Goal: Task Accomplishment & Management: Complete application form

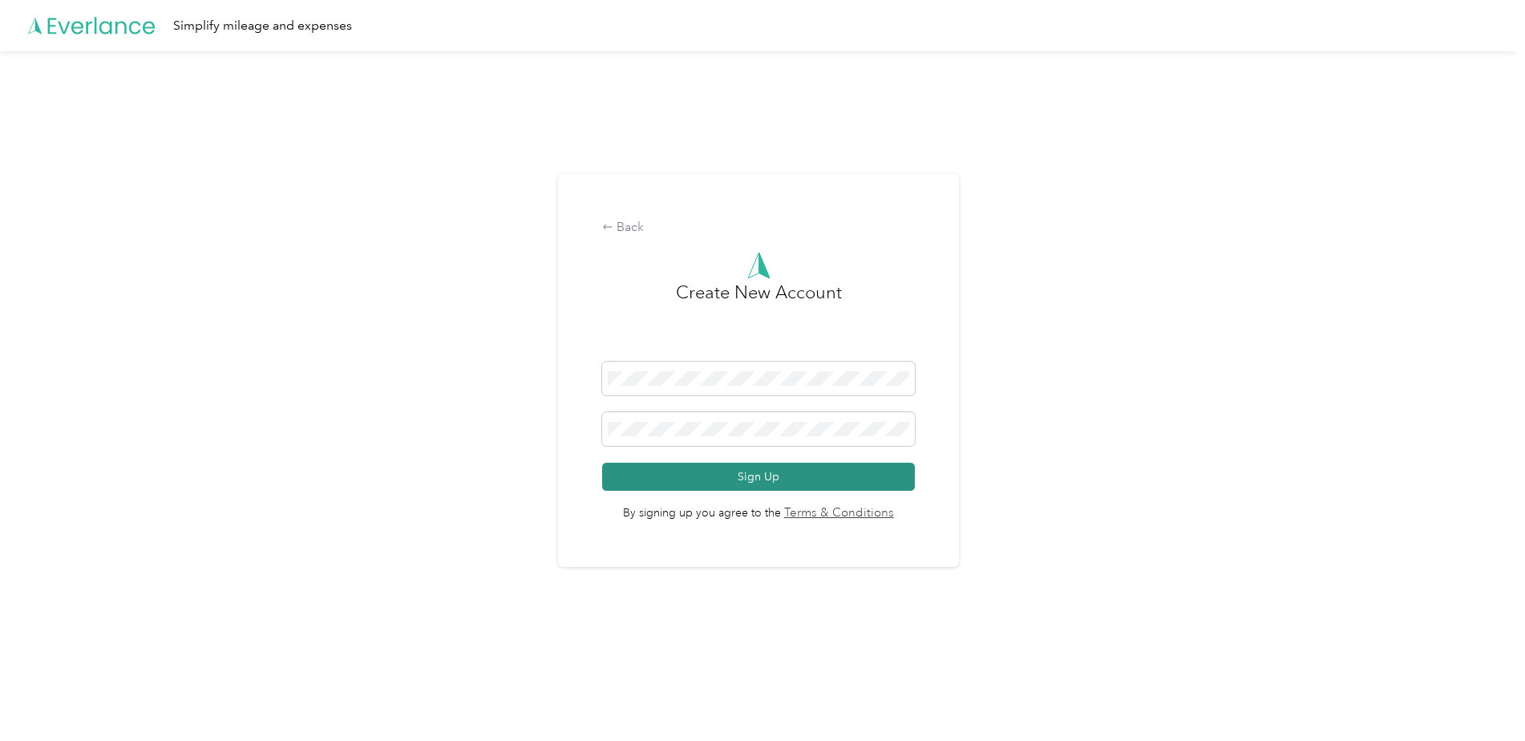
click at [761, 473] on button "Sign Up" at bounding box center [758, 477] width 312 height 28
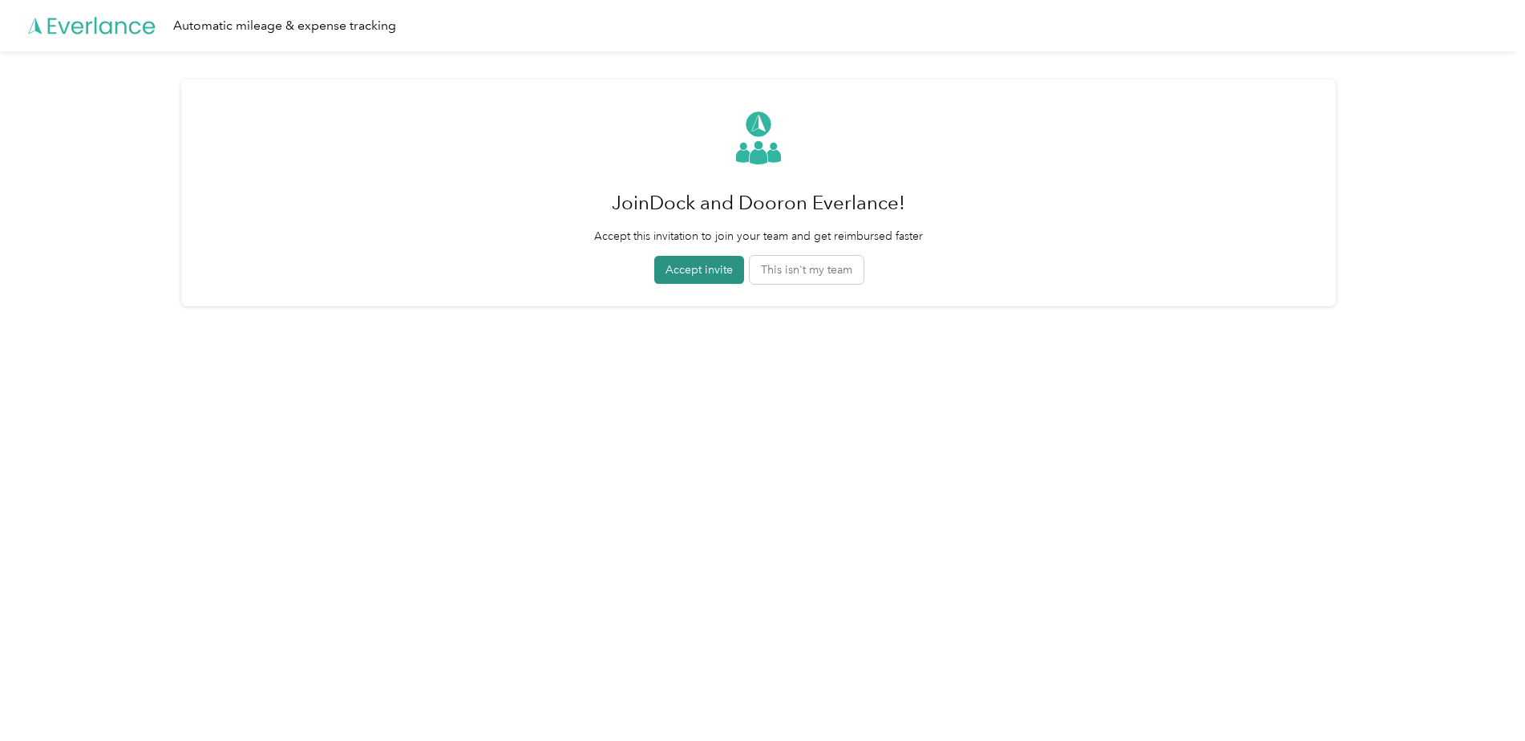
click at [714, 273] on button "Accept invite" at bounding box center [699, 270] width 90 height 28
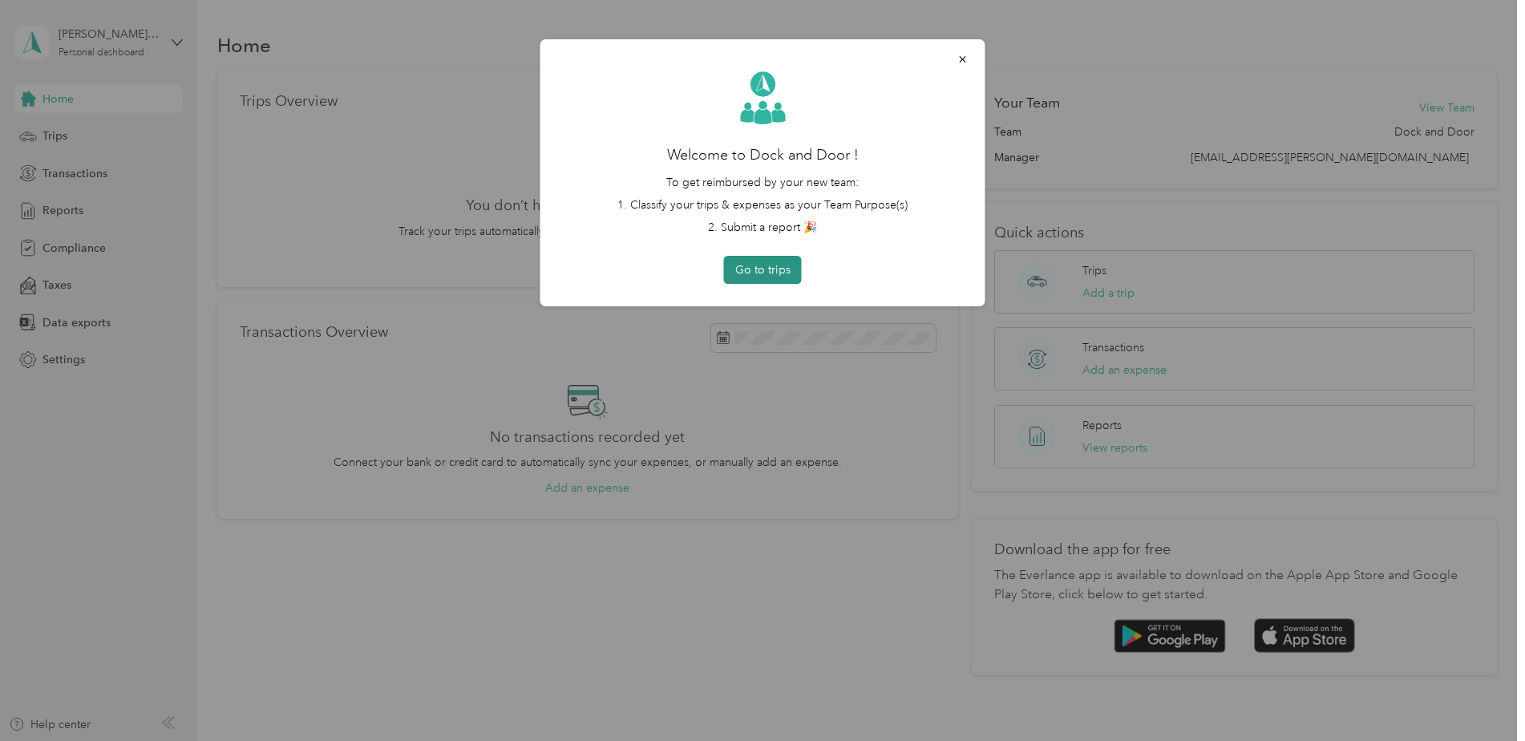
click at [766, 272] on button "Go to trips" at bounding box center [763, 270] width 78 height 28
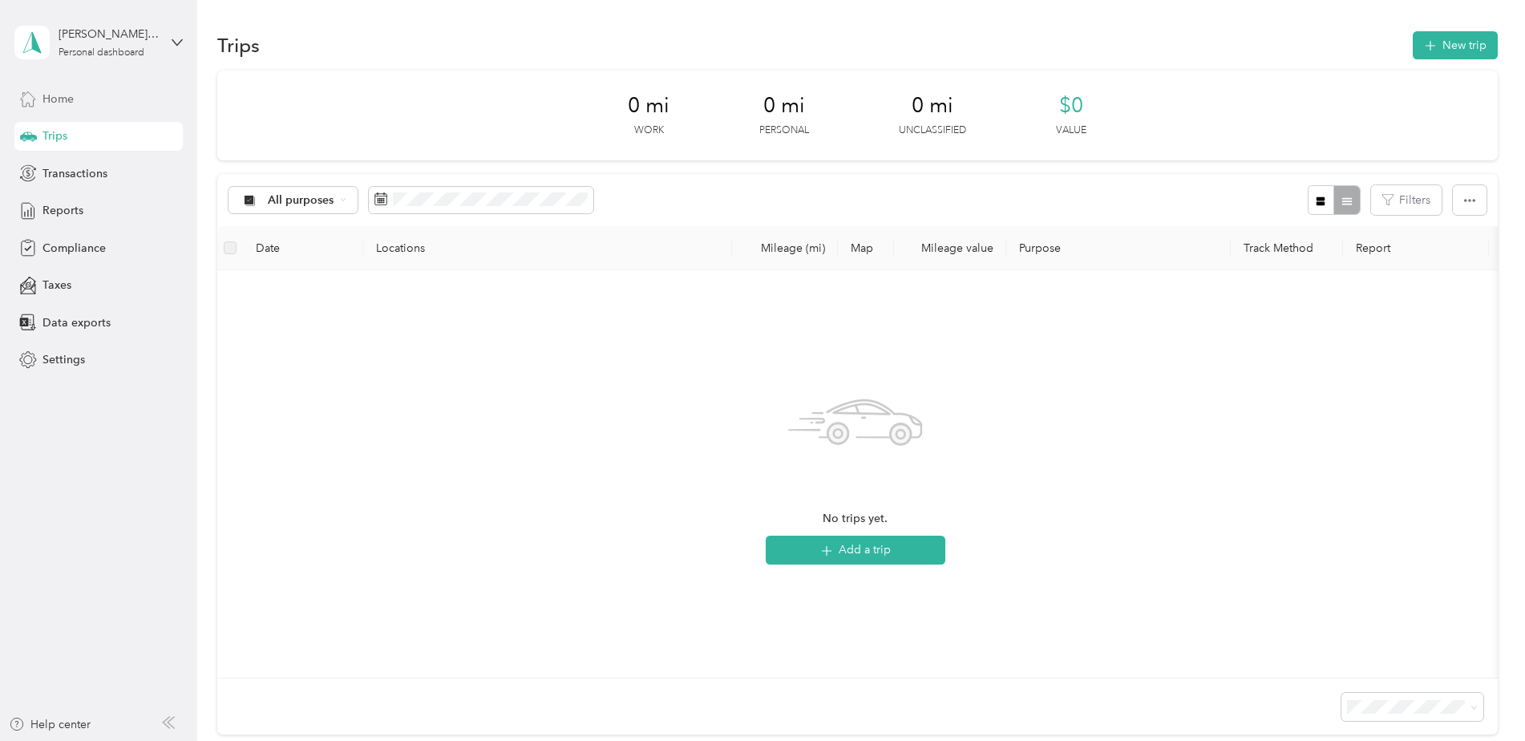
click at [59, 100] on span "Home" at bounding box center [57, 99] width 31 height 17
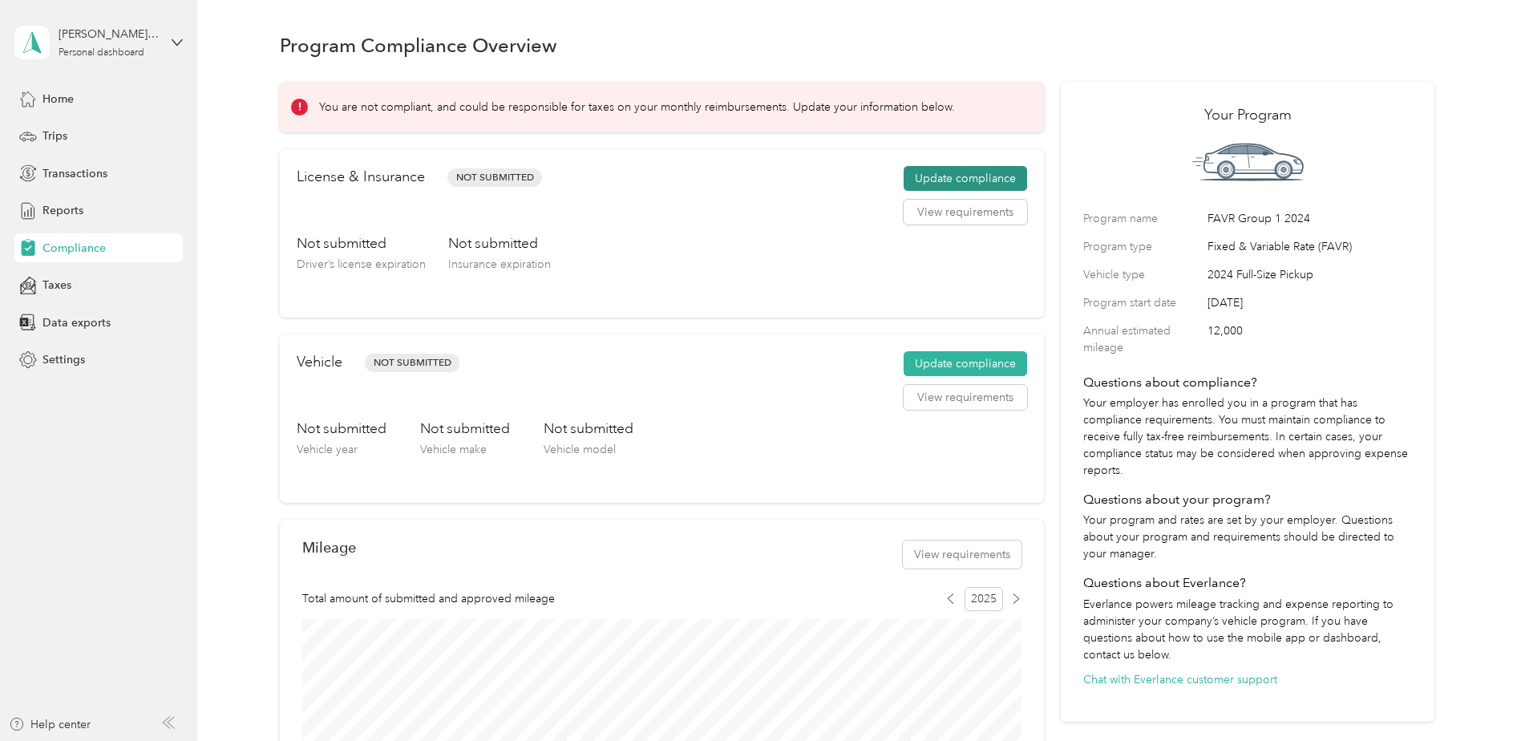
click at [964, 168] on button "Update compliance" at bounding box center [965, 179] width 123 height 26
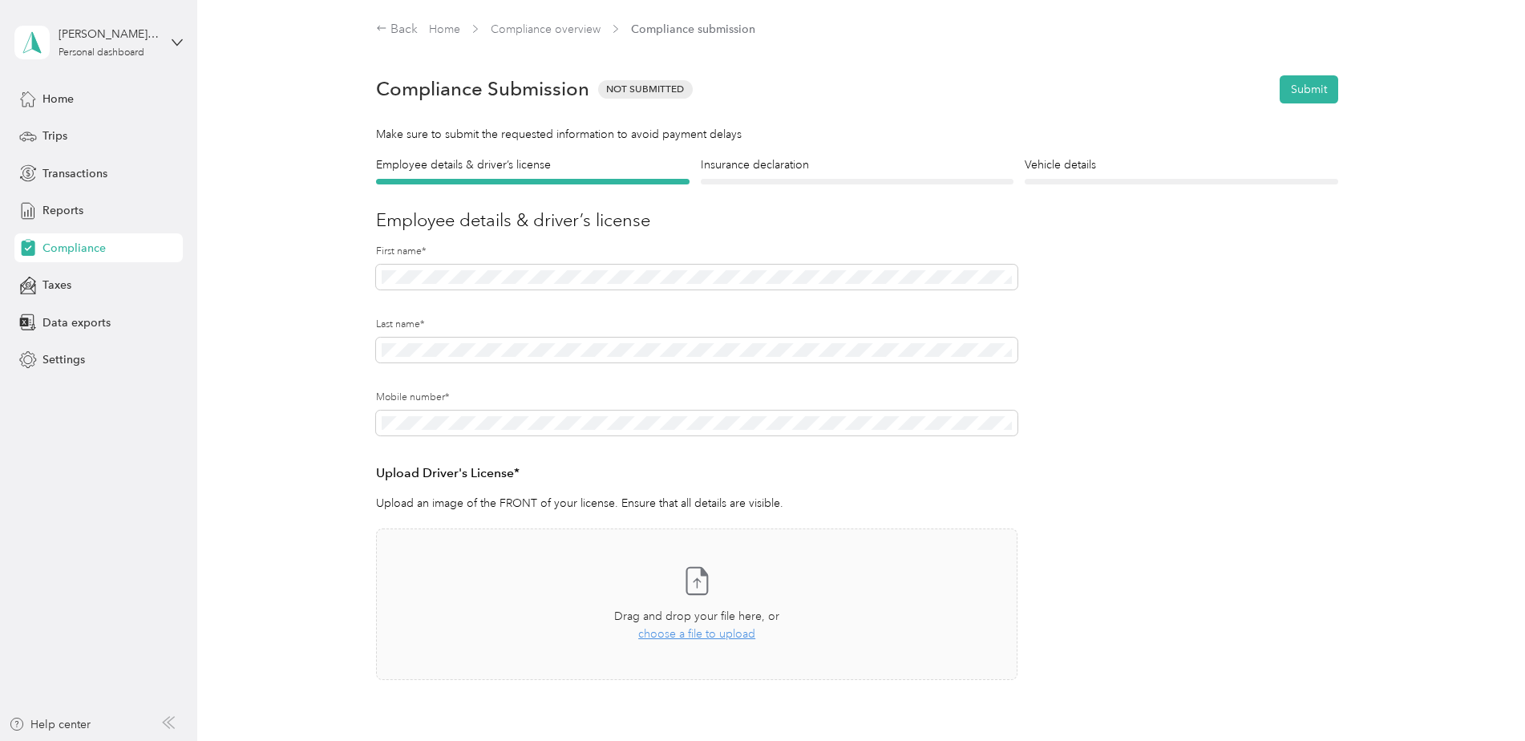
click at [321, 342] on div "Employee details & driver’s license License Insurance declaration Insurance Veh…" at bounding box center [857, 462] width 1154 height 613
click at [284, 524] on div "Employee details & driver’s license License Insurance declaration Insurance Veh…" at bounding box center [857, 462] width 1154 height 613
click at [685, 637] on span "choose a file to upload" at bounding box center [696, 634] width 117 height 14
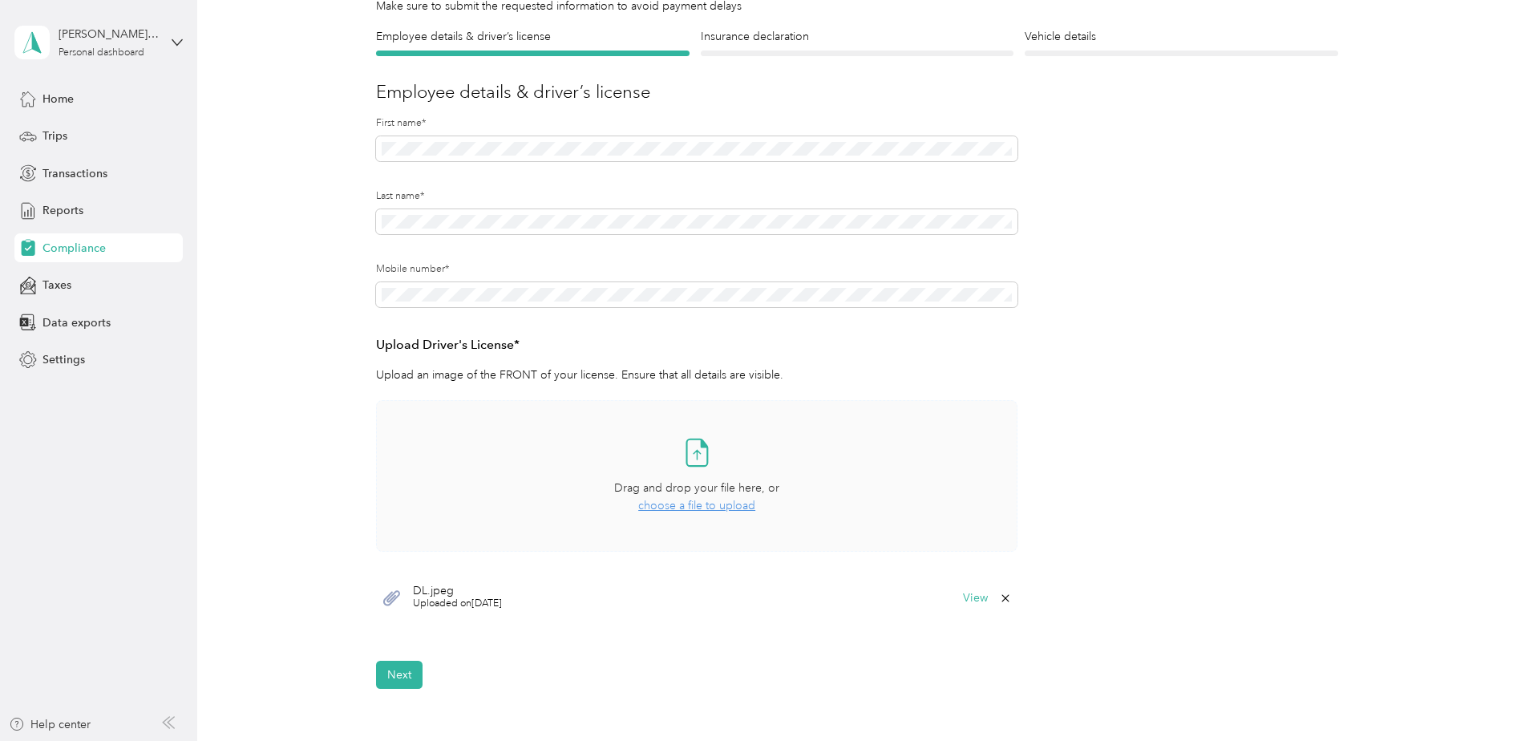
scroll to position [241, 0]
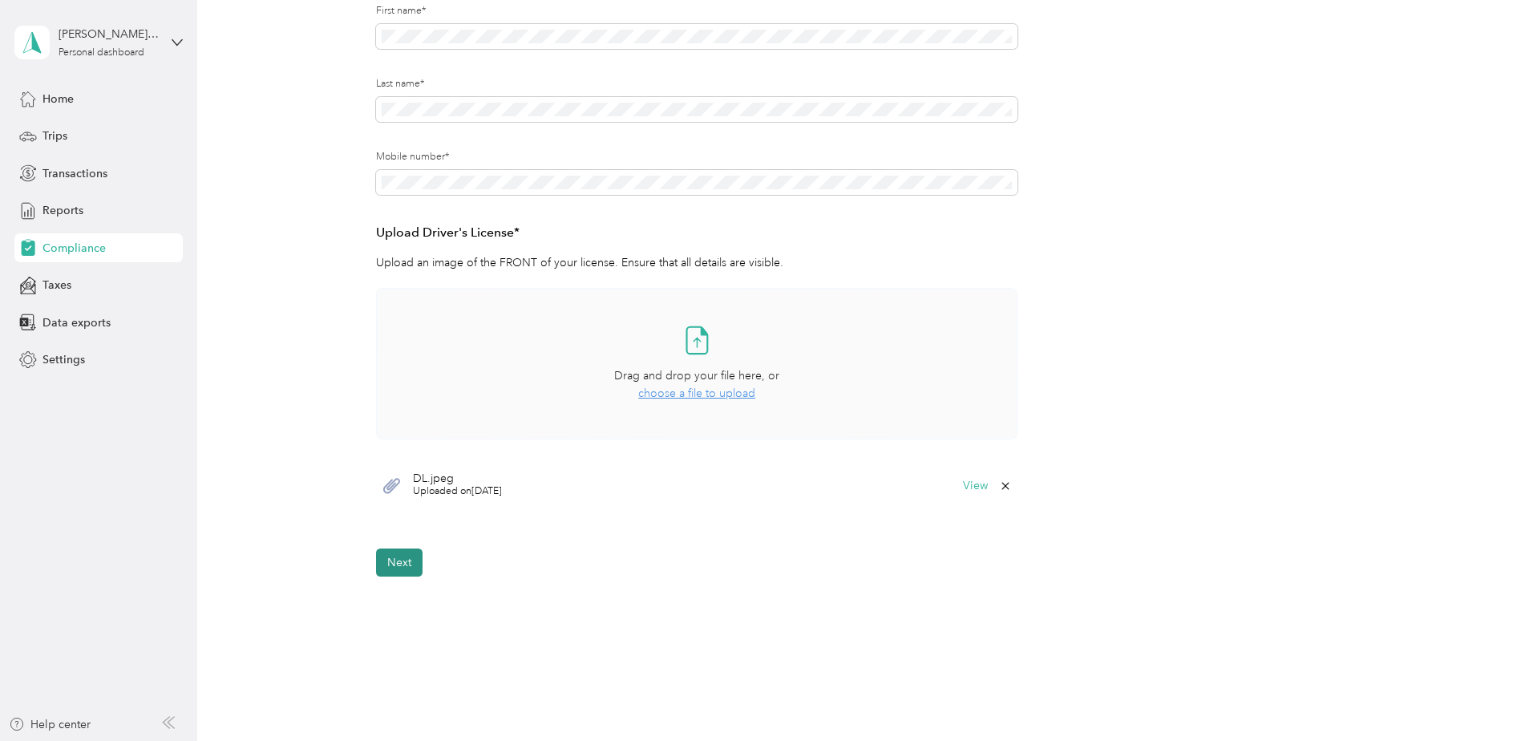
click at [386, 562] on button "Next" at bounding box center [399, 562] width 46 height 28
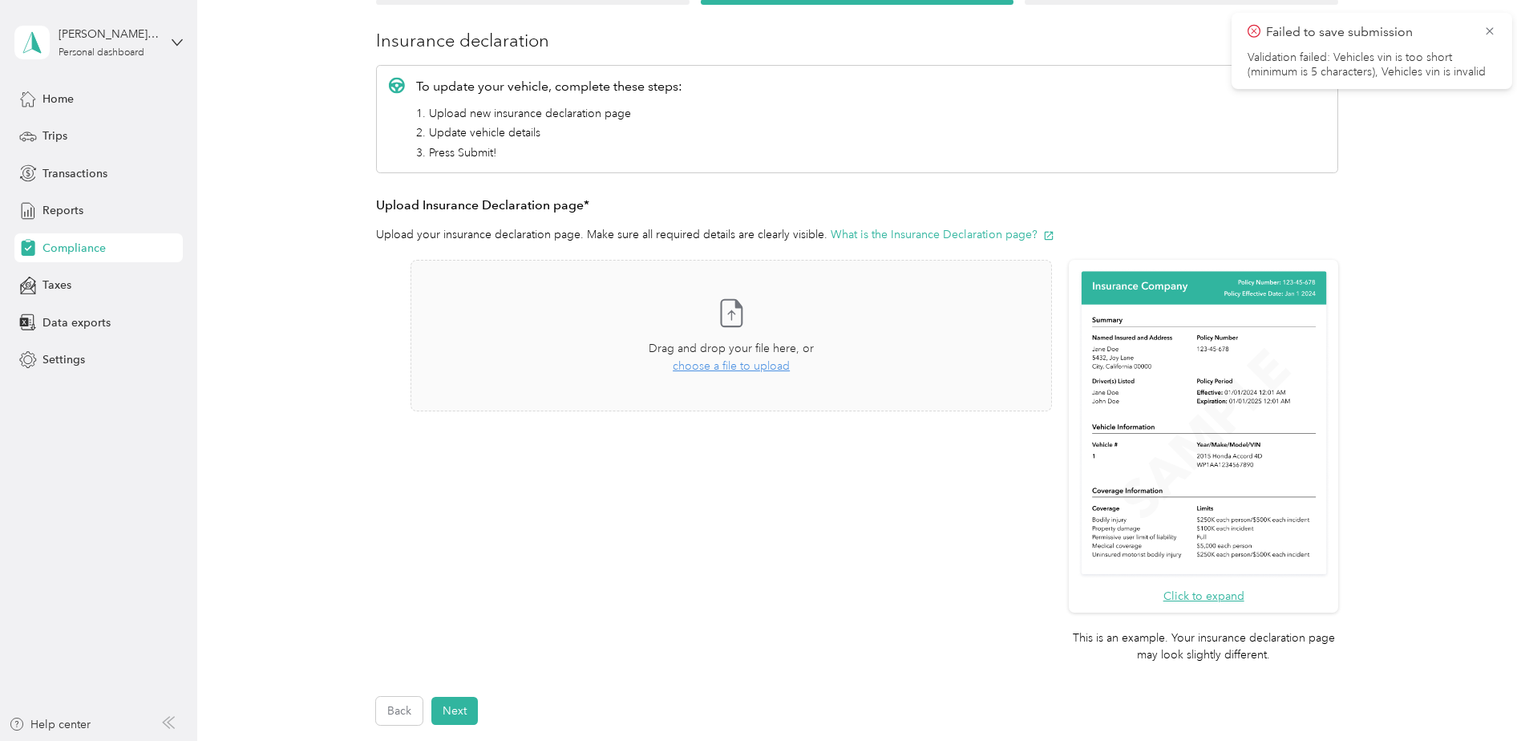
scroll to position [180, 0]
click at [1492, 30] on icon at bounding box center [1489, 31] width 13 height 14
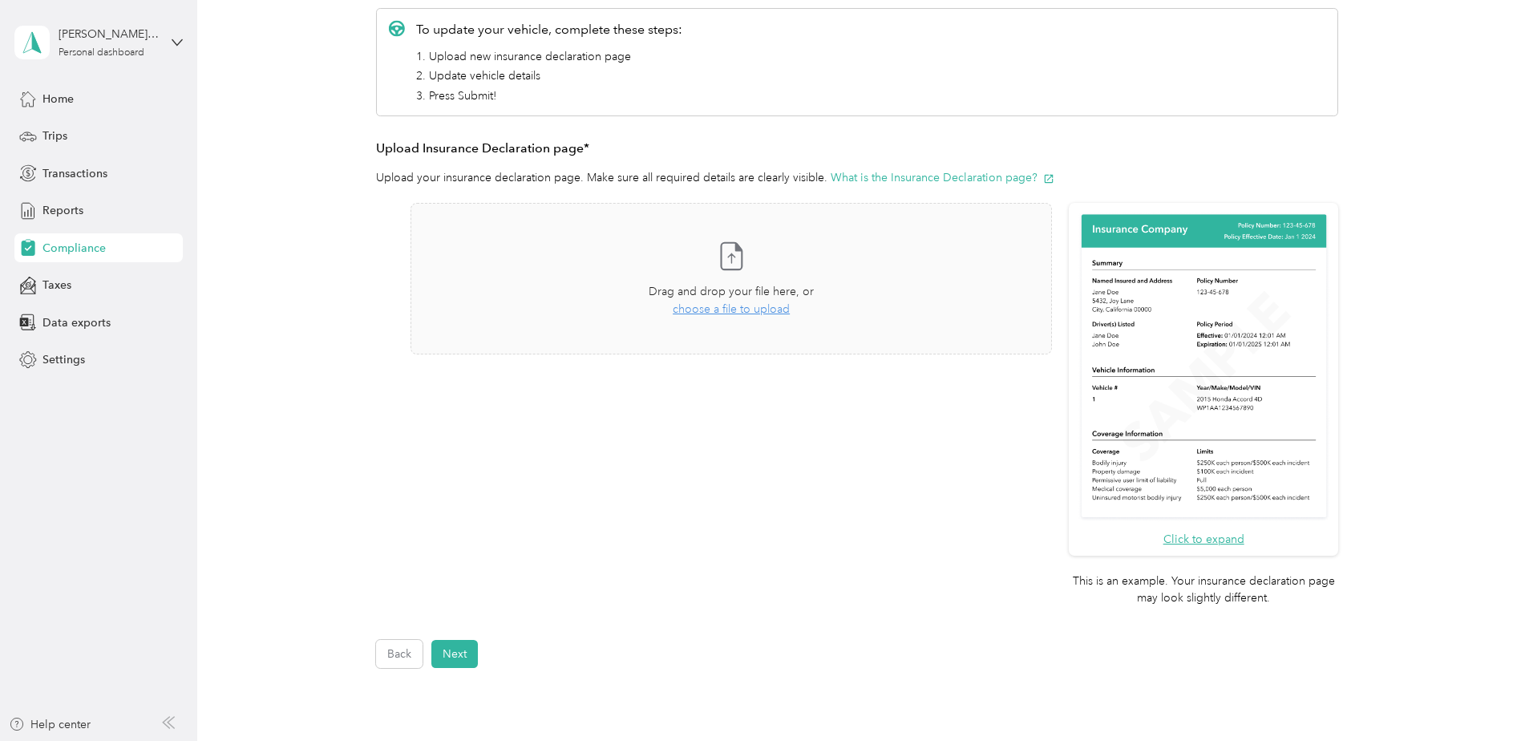
scroll to position [241, 0]
click at [753, 308] on span "choose a file to upload" at bounding box center [731, 305] width 117 height 14
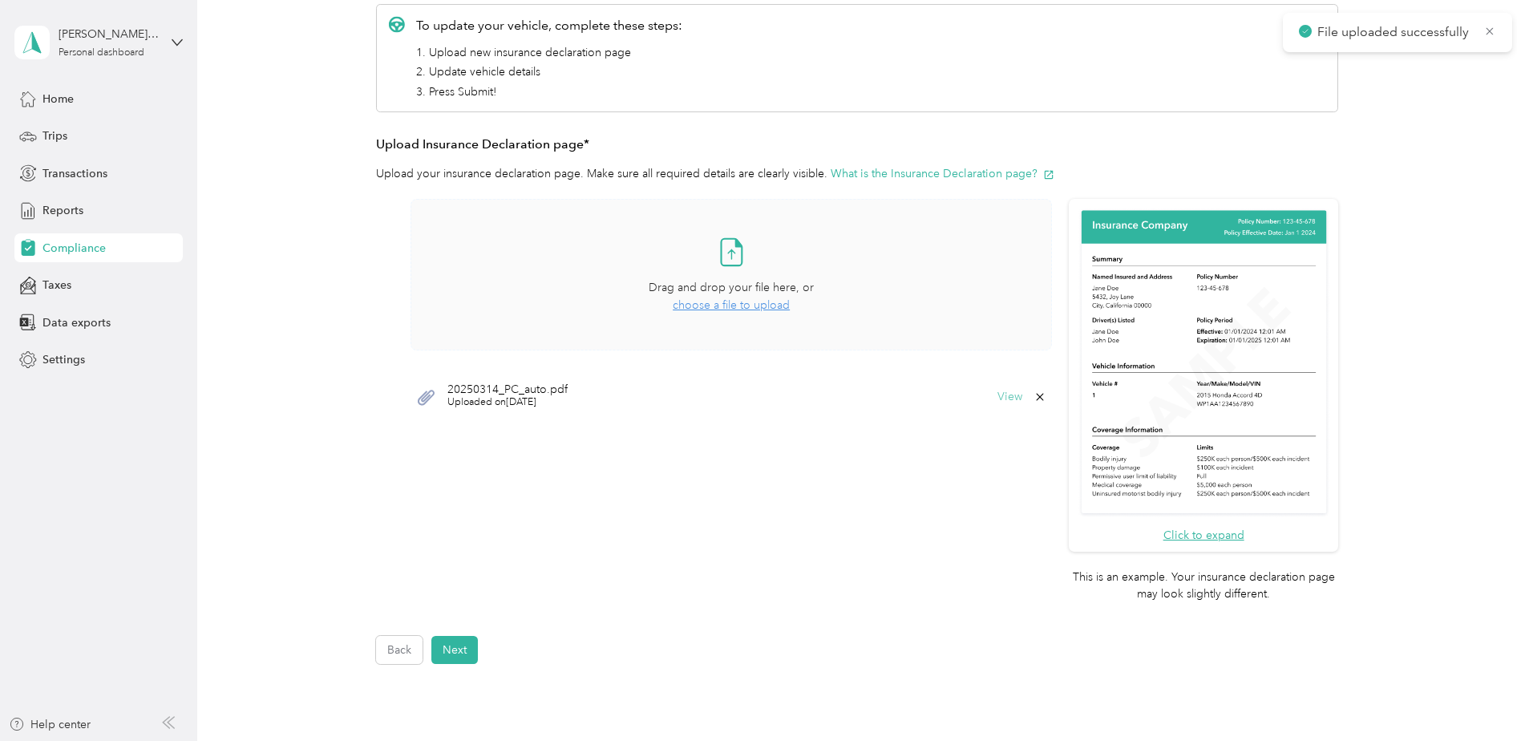
click at [1004, 393] on button "View" at bounding box center [1009, 396] width 25 height 11
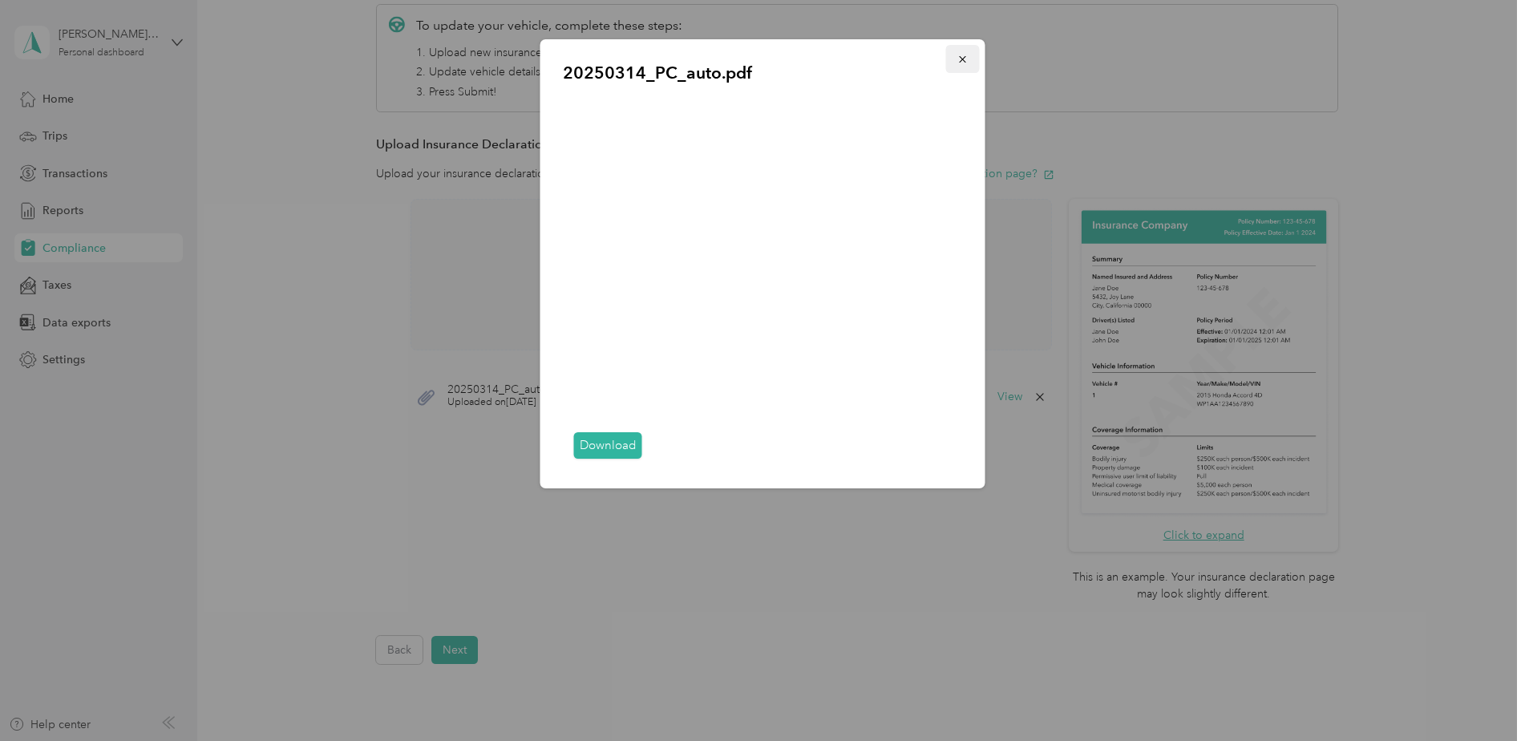
click at [961, 59] on icon "button" at bounding box center [962, 59] width 6 height 6
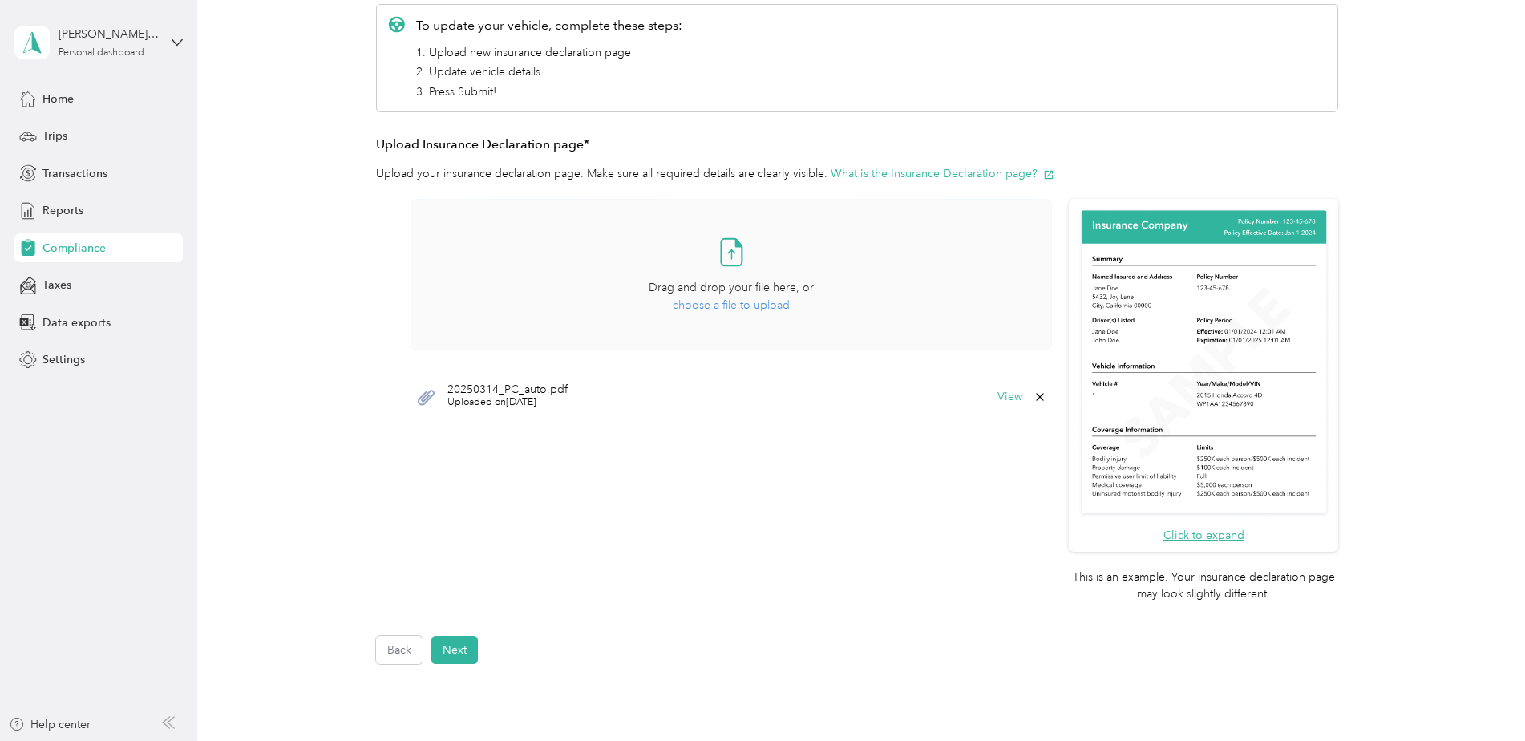
click at [342, 472] on div "Employee details & driver’s license License Insurance declaration Insurance Veh…" at bounding box center [857, 290] width 1154 height 748
click at [447, 645] on button "Next" at bounding box center [454, 650] width 46 height 28
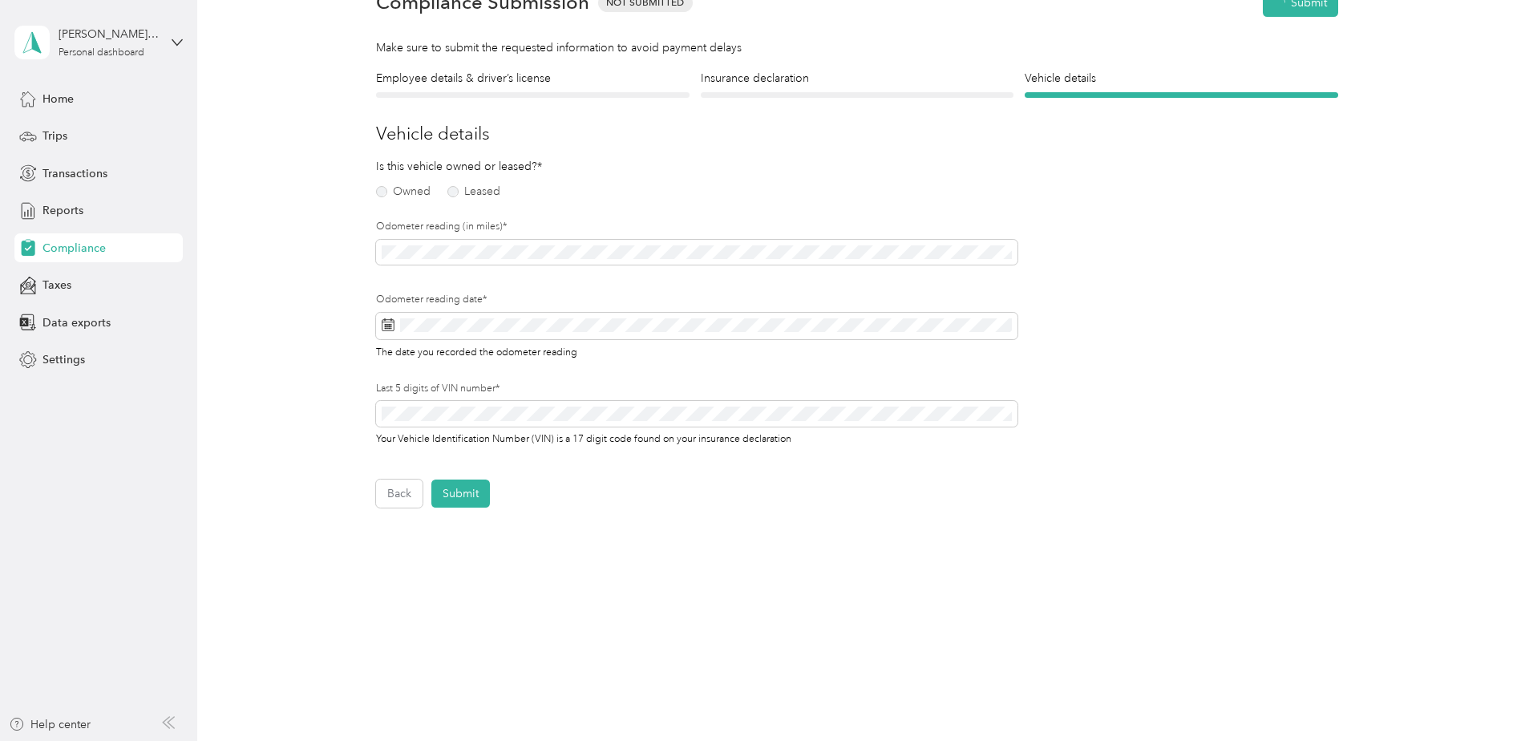
scroll to position [20, 0]
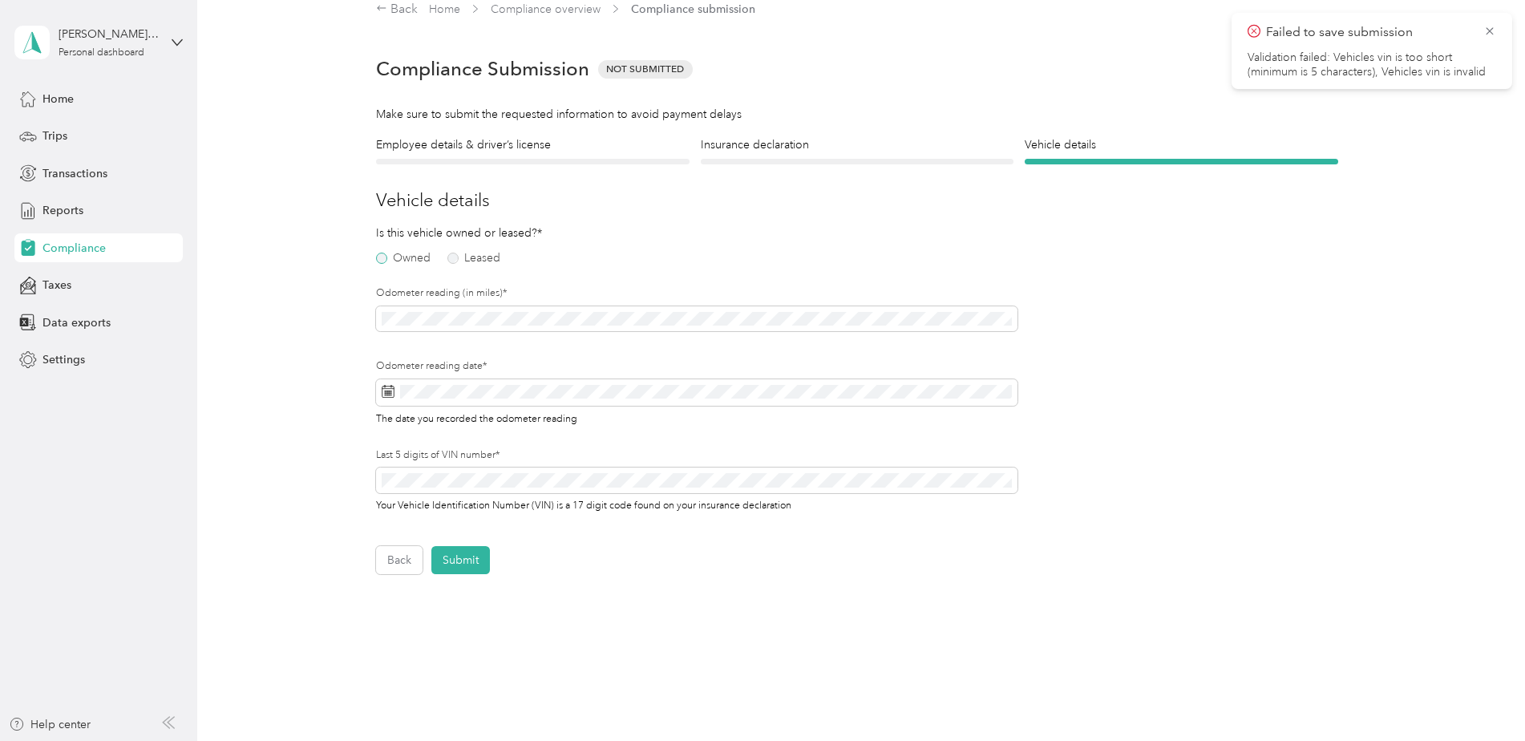
click at [378, 257] on label "Owned" at bounding box center [403, 258] width 55 height 11
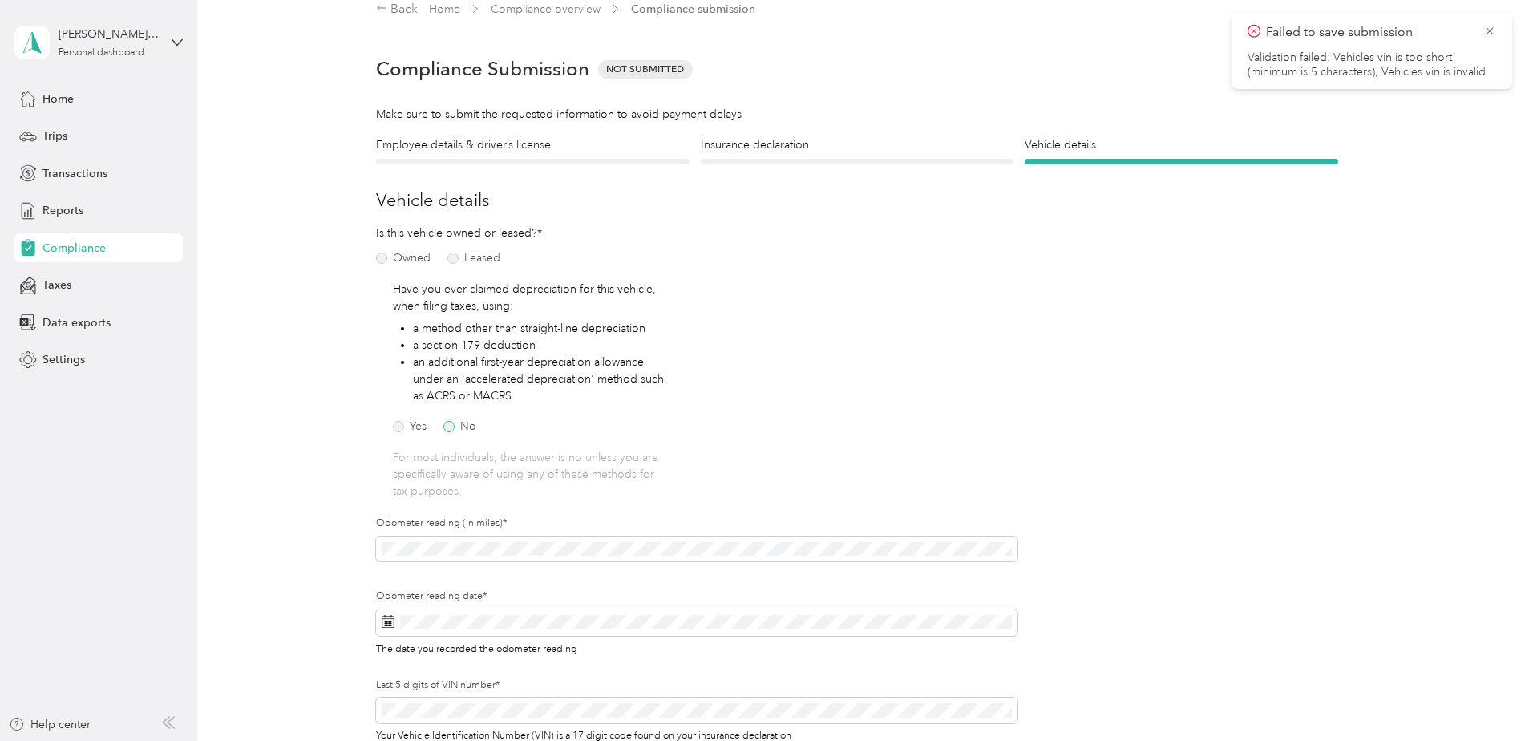
click at [447, 425] on label "No" at bounding box center [459, 426] width 33 height 11
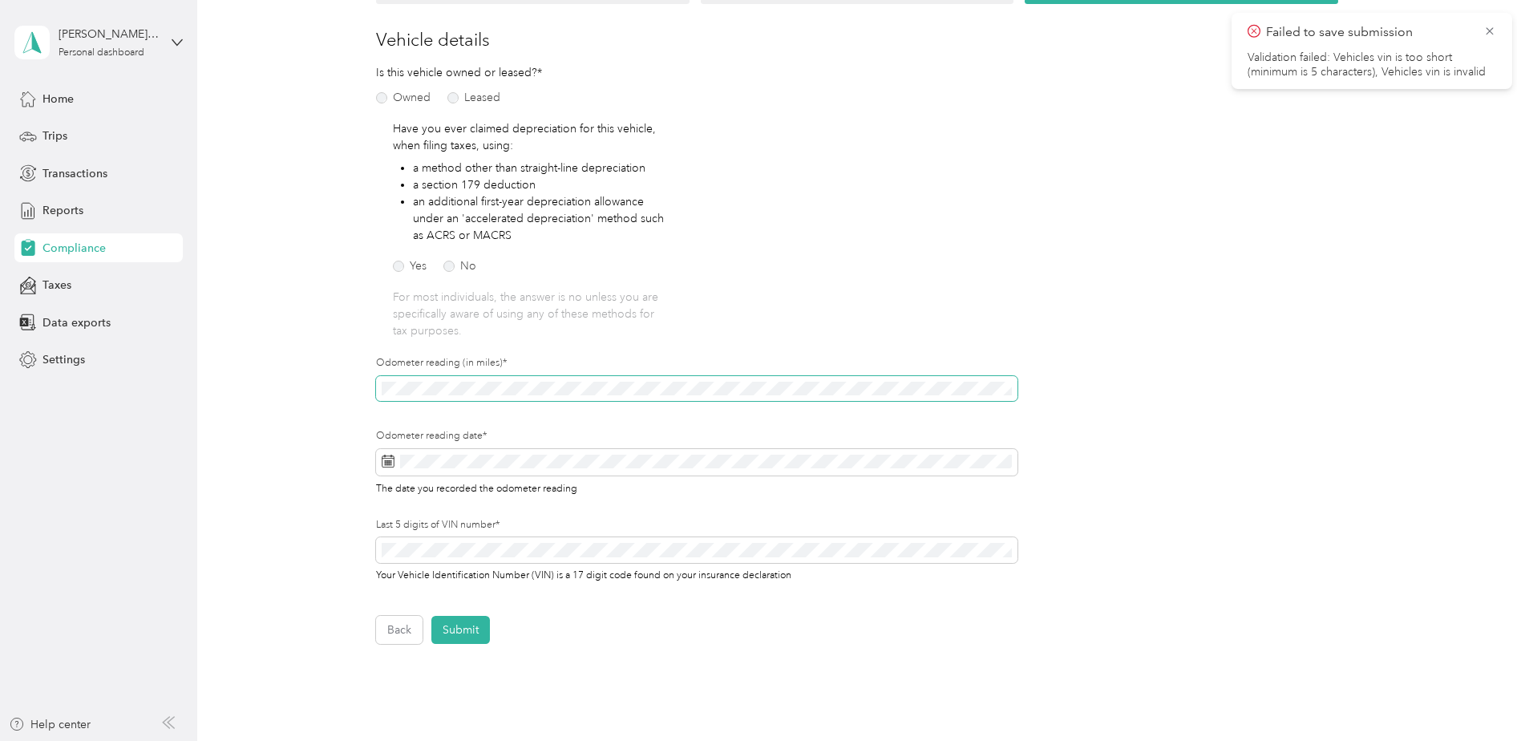
scroll to position [0, 0]
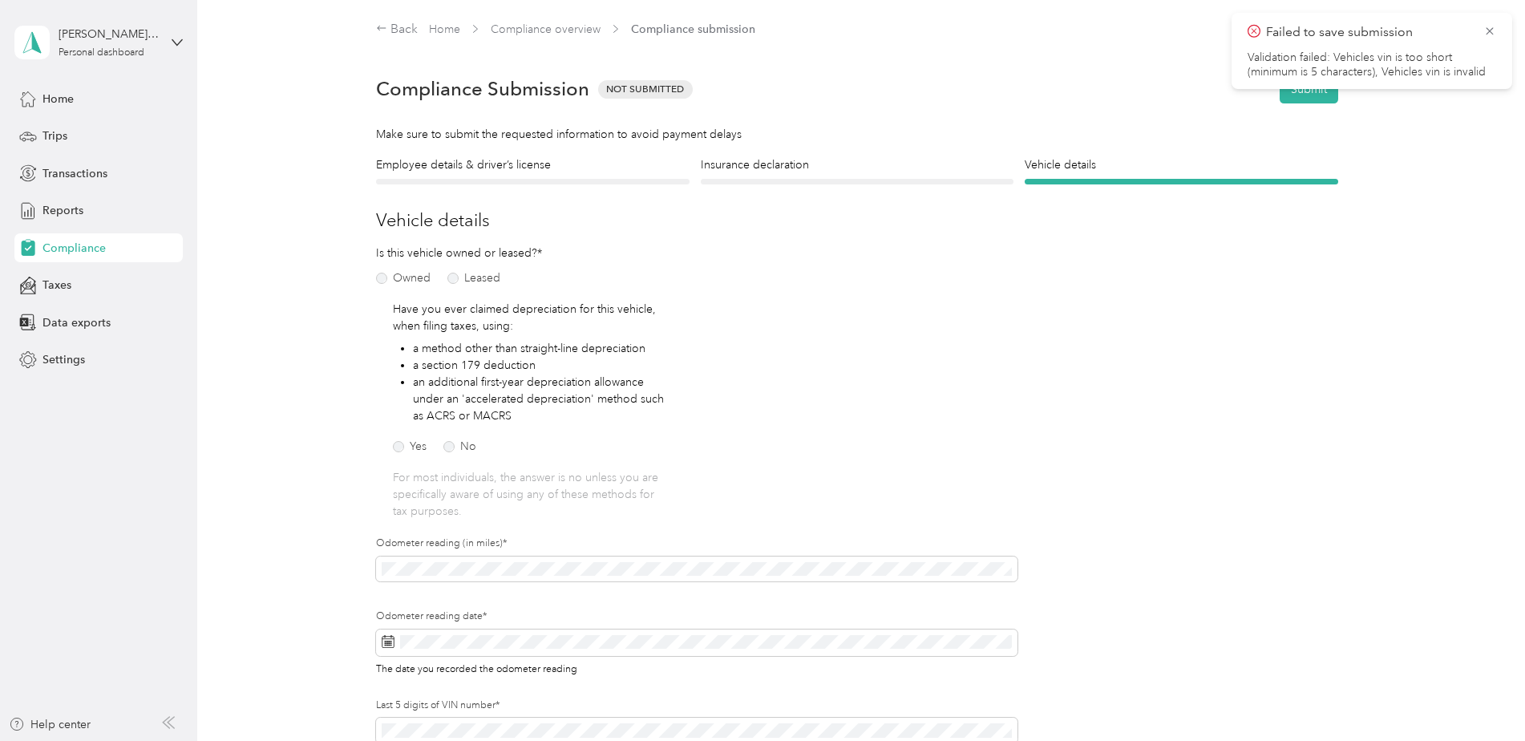
click at [339, 572] on div "Employee details & driver’s license License Insurance declaration Insurance Veh…" at bounding box center [857, 490] width 1154 height 668
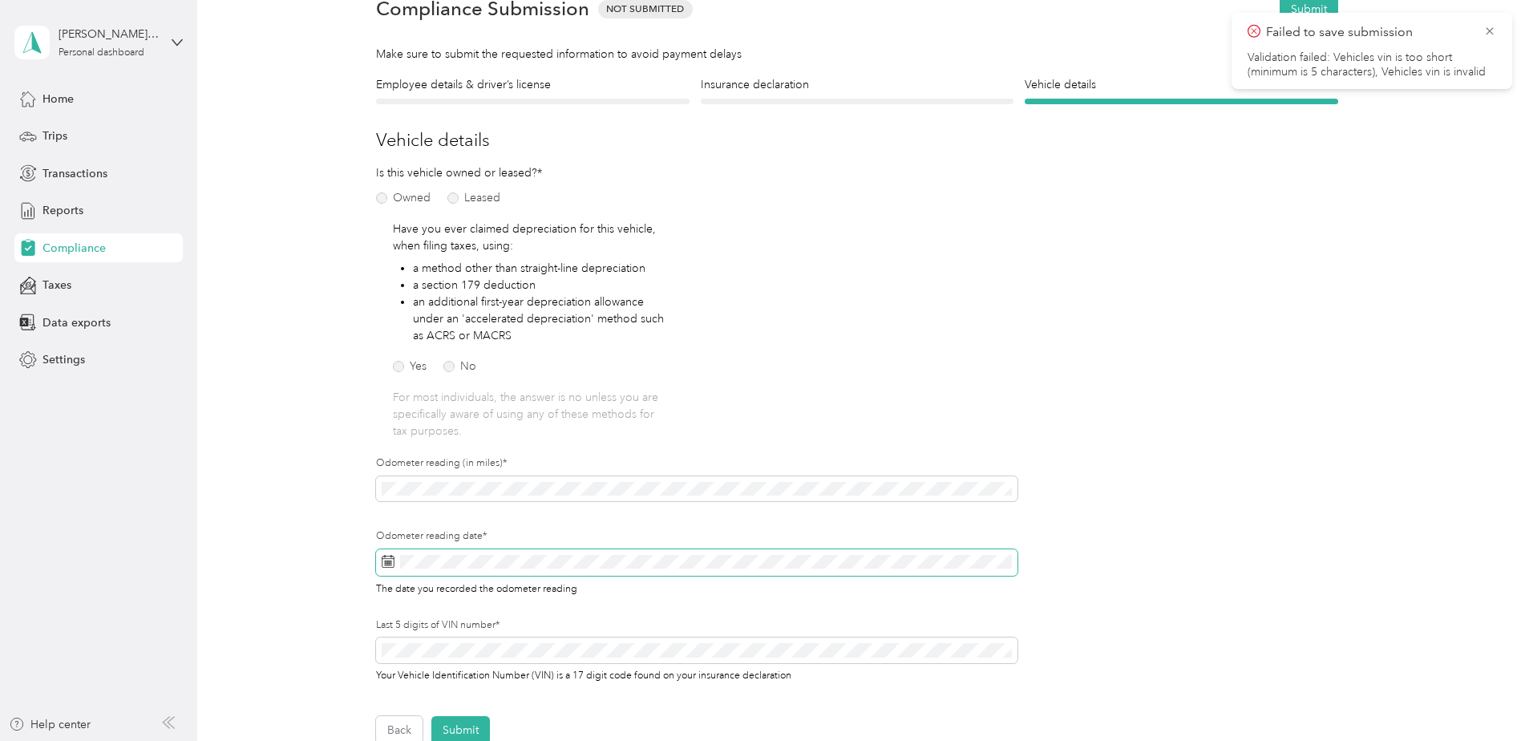
click at [385, 560] on rect at bounding box center [386, 561] width 2 height 2
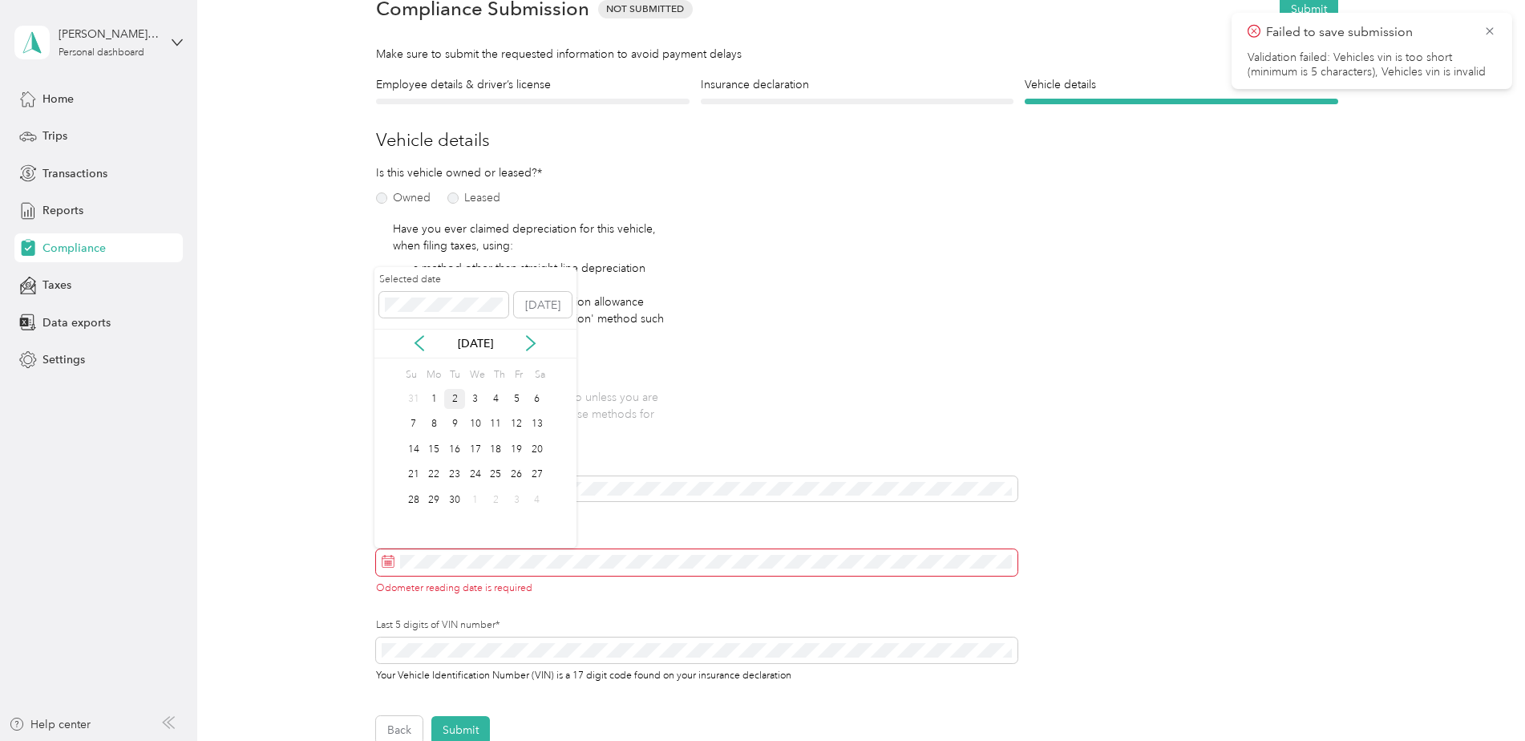
click at [456, 398] on div "2" at bounding box center [454, 399] width 21 height 20
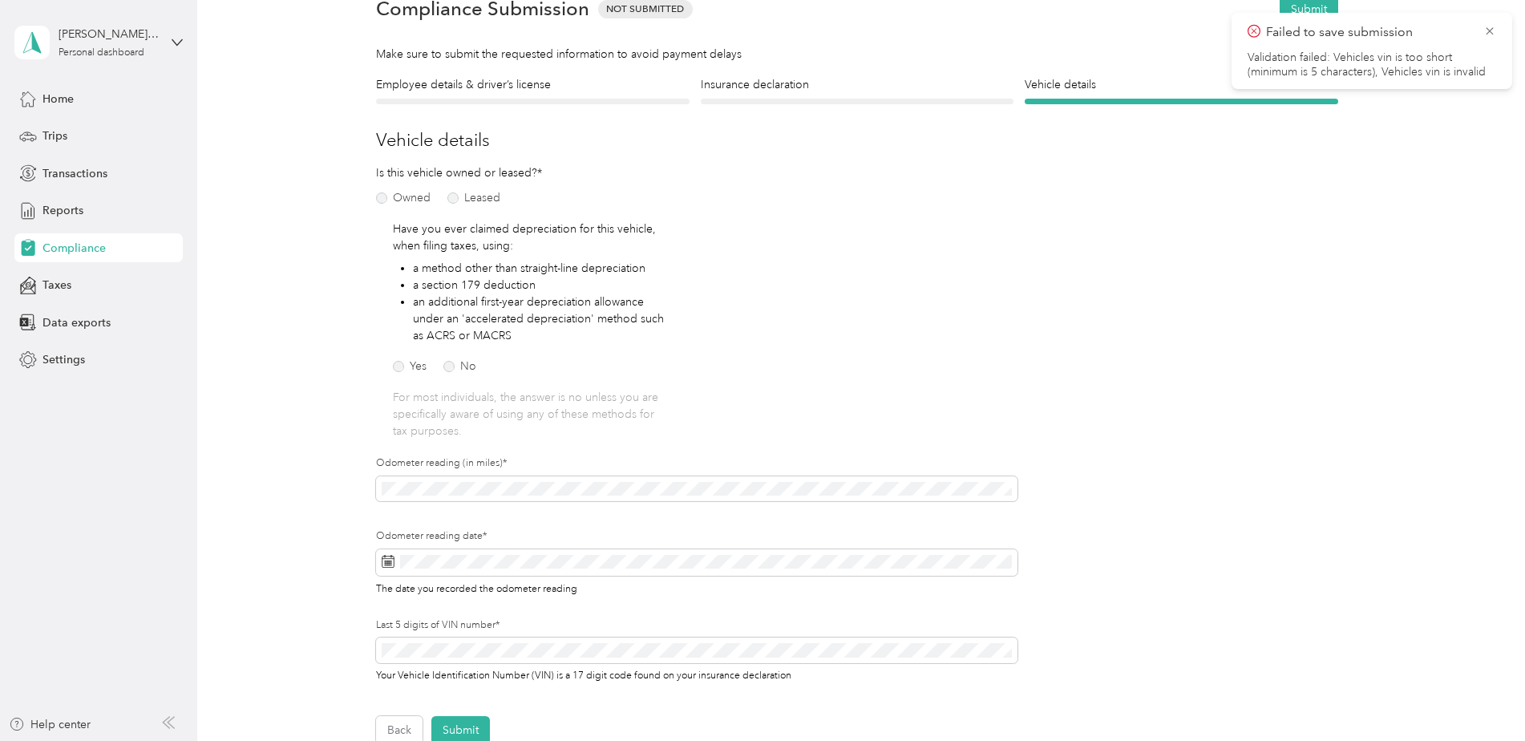
click at [317, 536] on div "Employee details & driver’s license License Insurance declaration Insurance Veh…" at bounding box center [857, 410] width 1154 height 668
click at [461, 643] on span at bounding box center [696, 650] width 641 height 26
click at [304, 613] on div "Employee details & driver’s license License Insurance declaration Insurance Veh…" at bounding box center [857, 410] width 1154 height 668
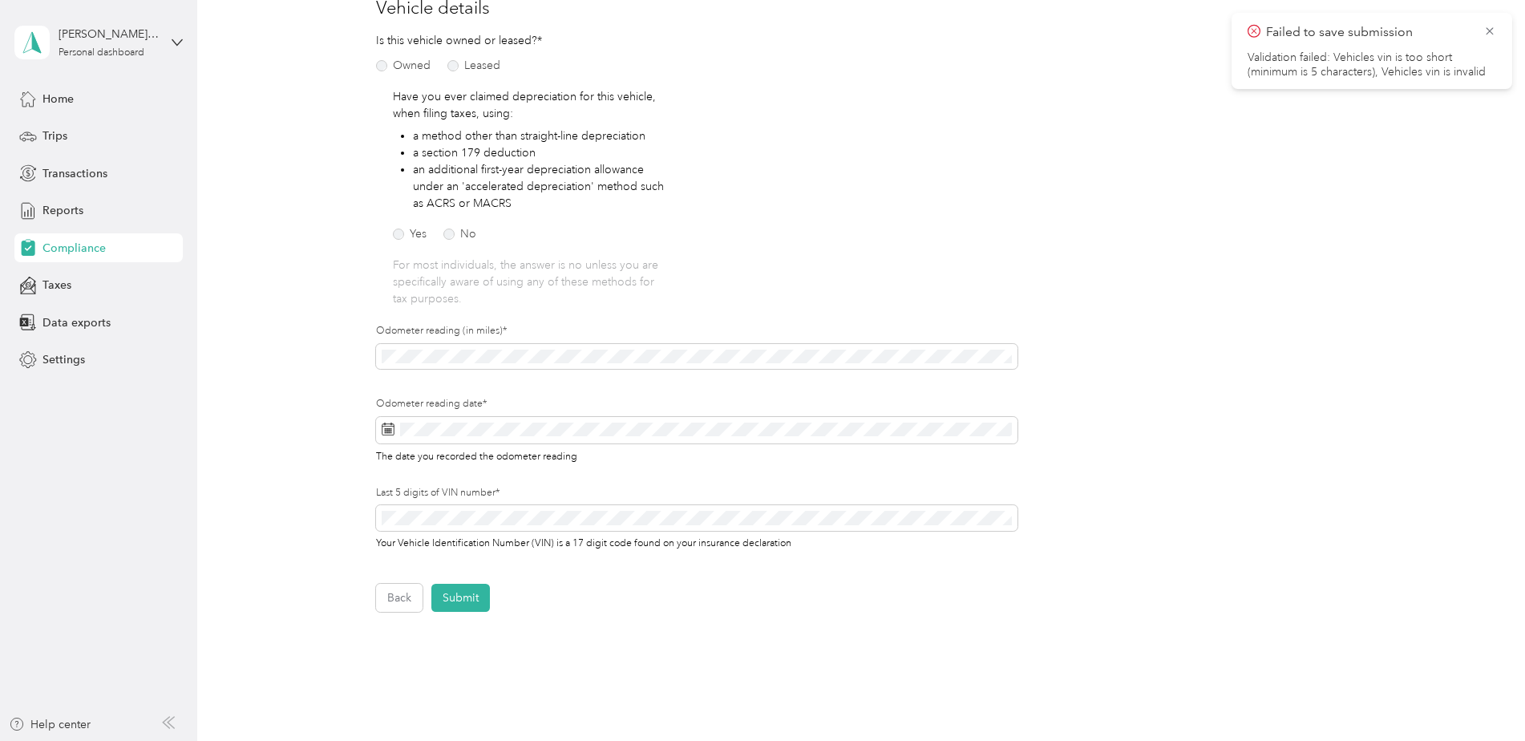
scroll to position [241, 0]
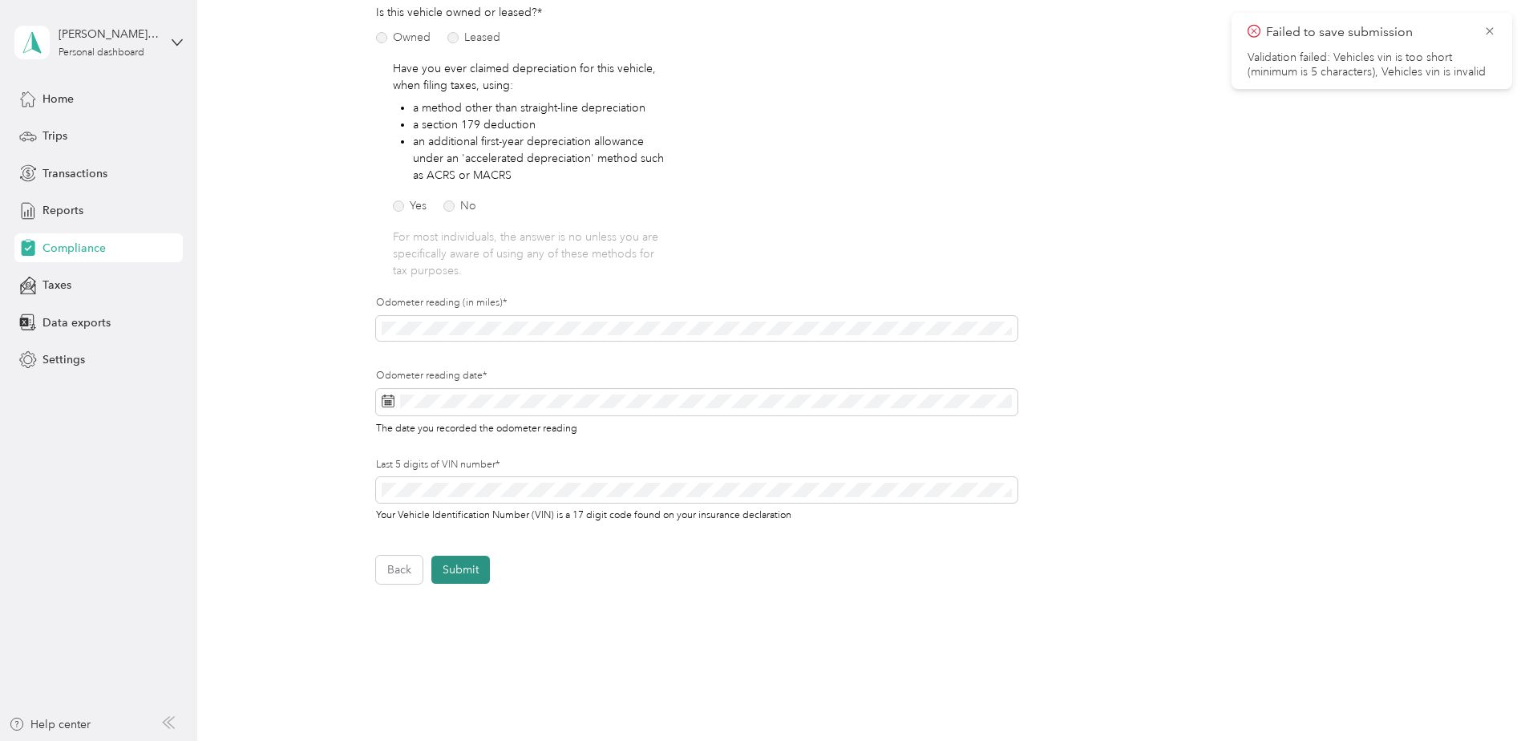
click at [460, 568] on button "Submit" at bounding box center [460, 570] width 59 height 28
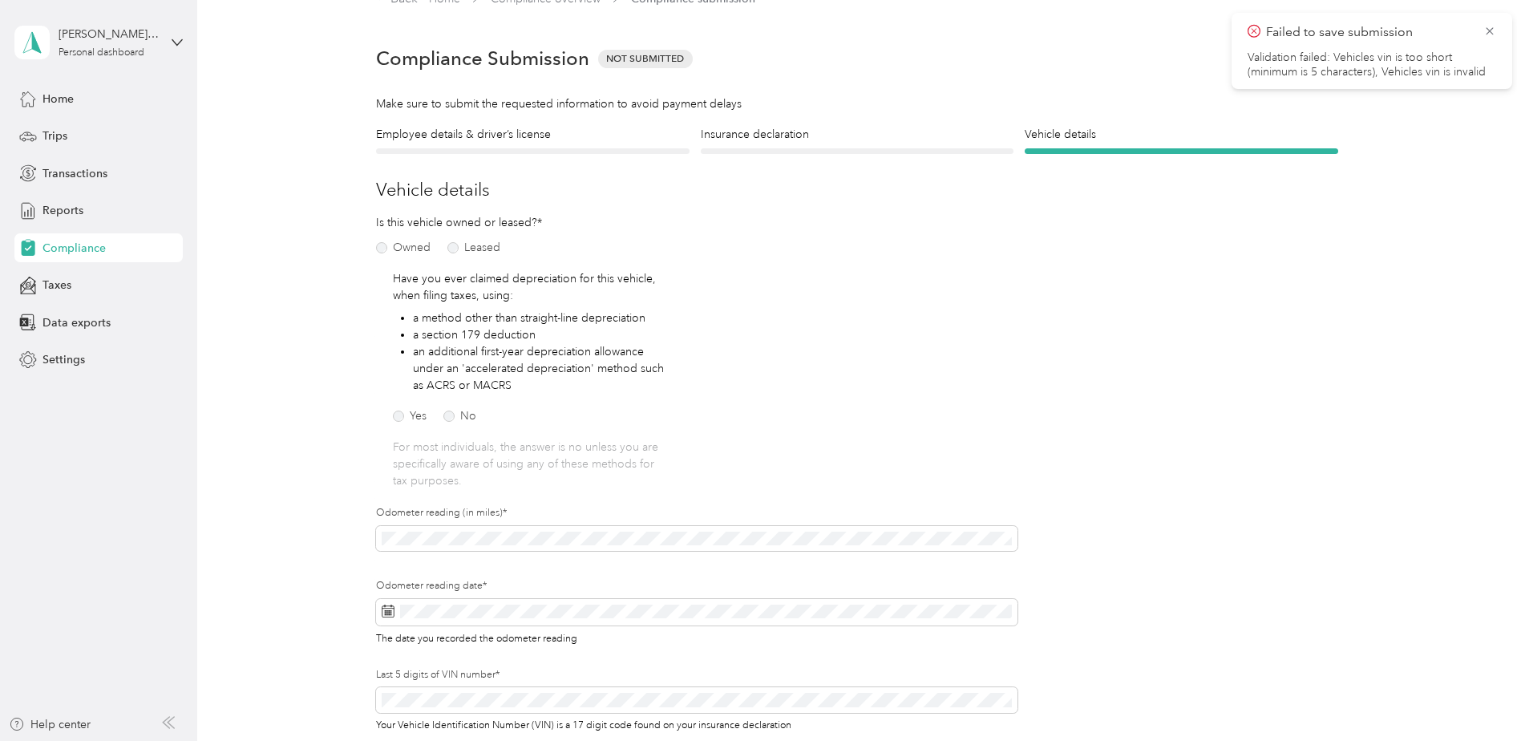
scroll to position [20, 0]
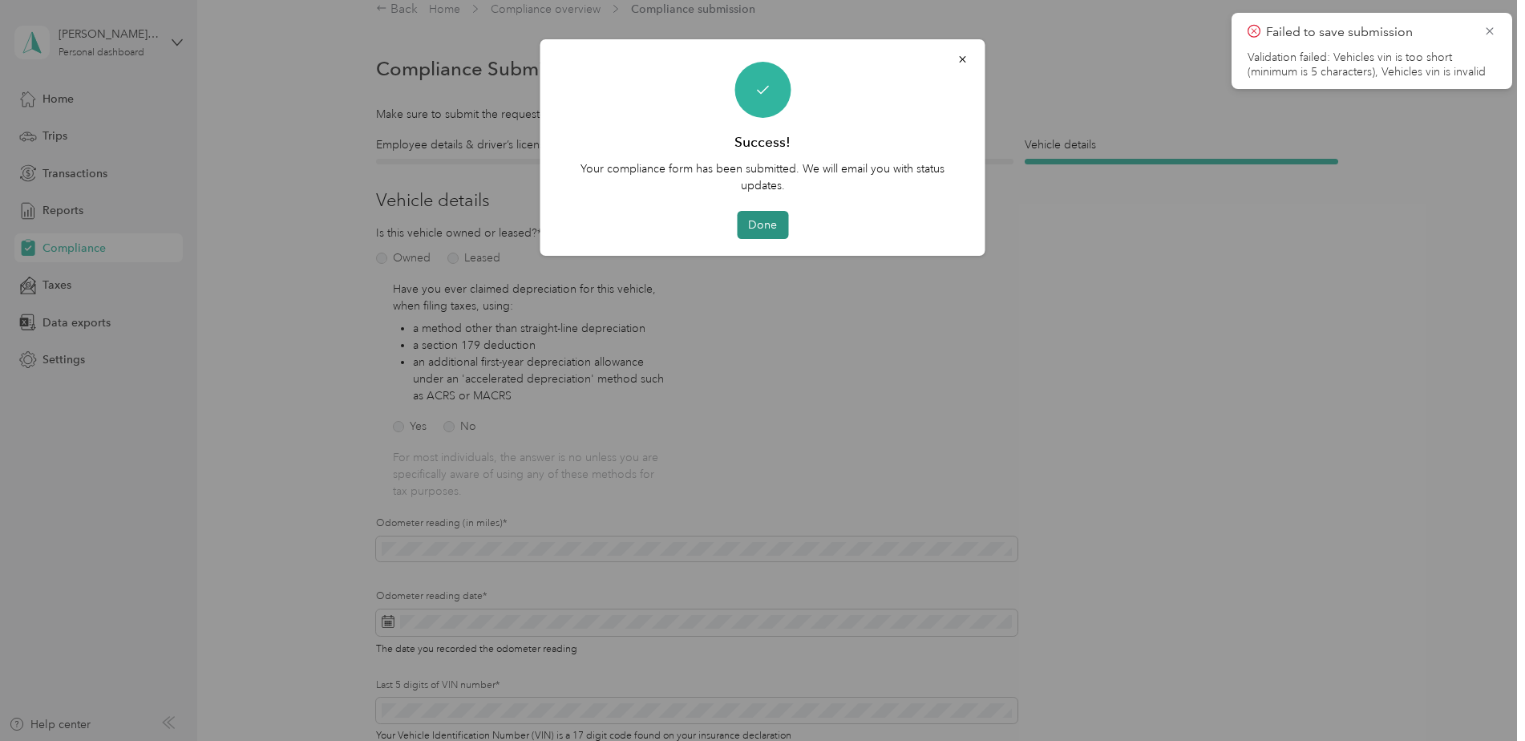
click at [755, 223] on button "Done" at bounding box center [762, 225] width 51 height 28
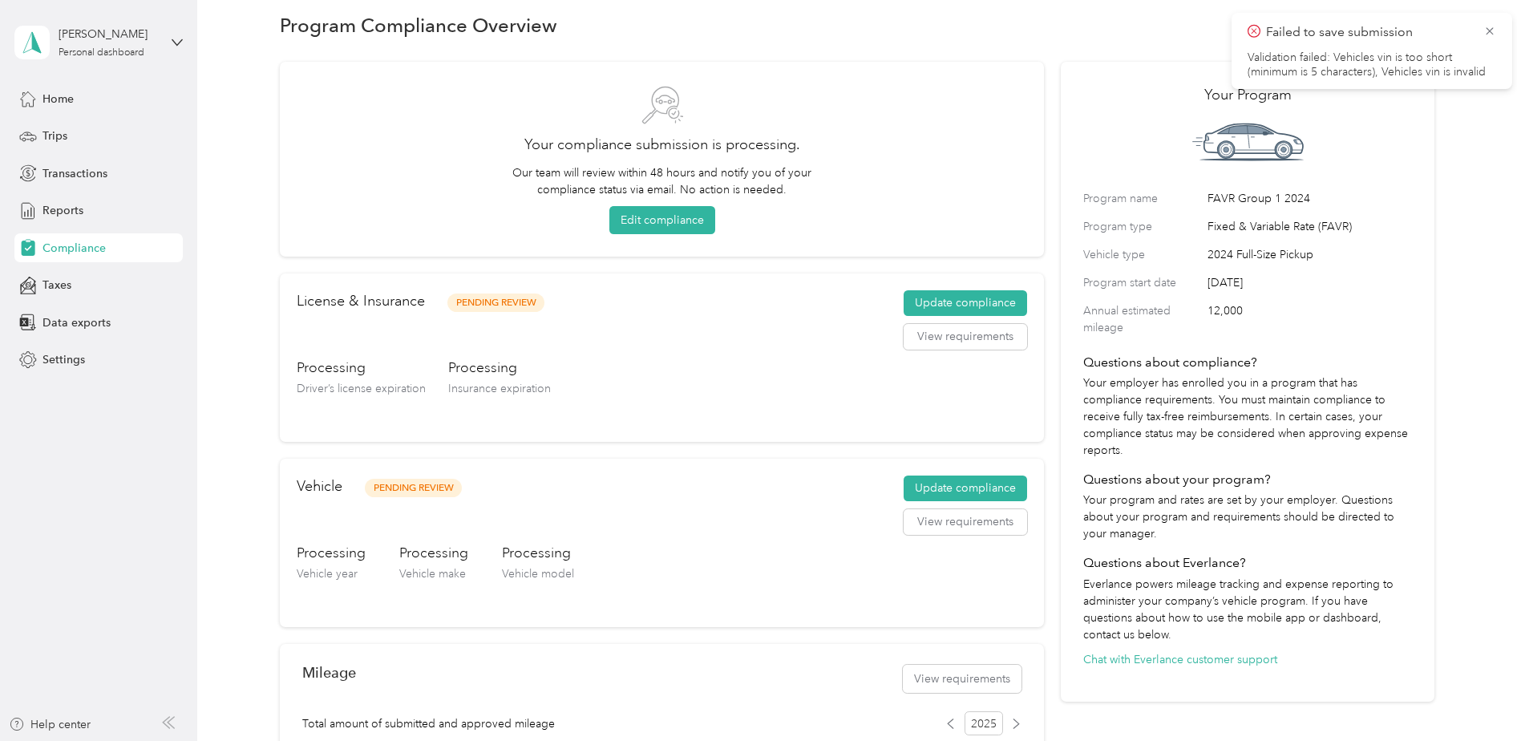
drag, startPoint x: 1489, startPoint y: 30, endPoint x: 1480, endPoint y: 53, distance: 24.1
click at [1489, 31] on g at bounding box center [1489, 30] width 7 height 7
click at [1454, 280] on div "Program Compliance Overview Your compliance submission is processing. Our team …" at bounding box center [857, 610] width 1320 height 1260
